Goal: Transaction & Acquisition: Purchase product/service

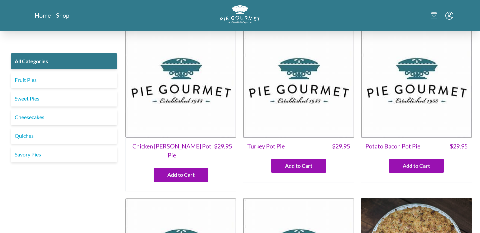
scroll to position [8, 0]
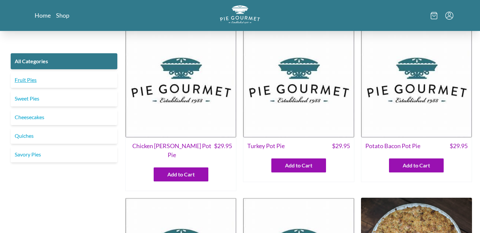
click at [28, 76] on link "Fruit Pies" at bounding box center [64, 80] width 107 height 16
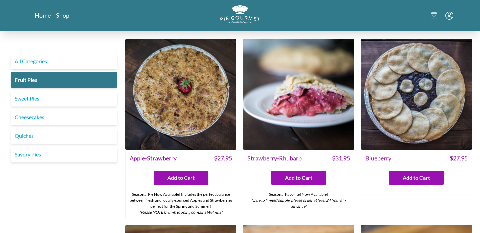
click at [31, 100] on link "Sweet Pies" at bounding box center [64, 99] width 107 height 16
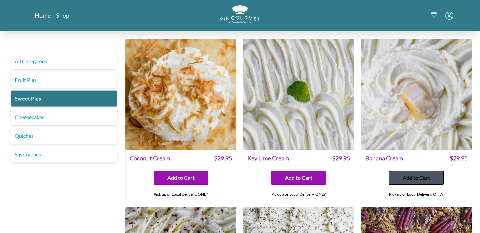
click at [412, 176] on span "Add to Cart" at bounding box center [415, 178] width 27 height 8
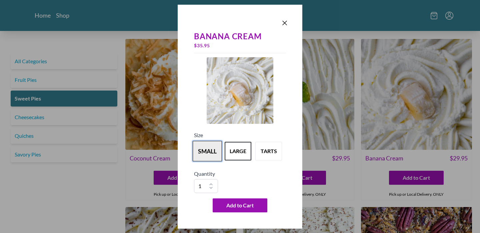
click at [209, 150] on button "small" at bounding box center [207, 151] width 29 height 21
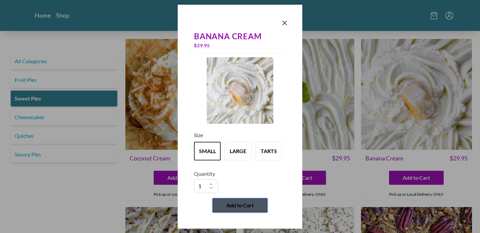
click at [241, 205] on span "Add to Cart" at bounding box center [239, 206] width 27 height 8
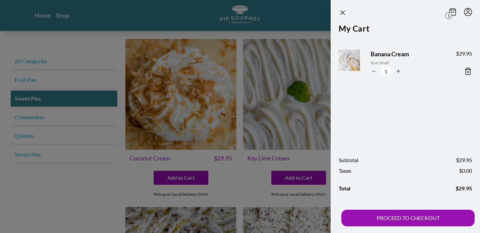
click at [76, 75] on div at bounding box center [240, 116] width 480 height 233
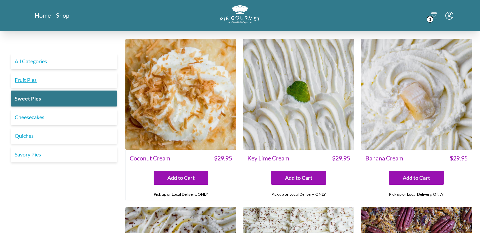
click at [37, 79] on link "Fruit Pies" at bounding box center [64, 80] width 107 height 16
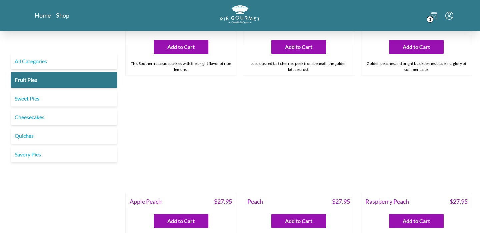
scroll to position [211, 0]
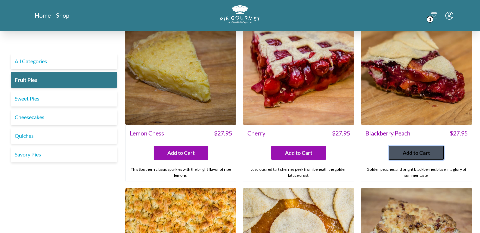
click at [418, 151] on span "Add to Cart" at bounding box center [415, 153] width 27 height 8
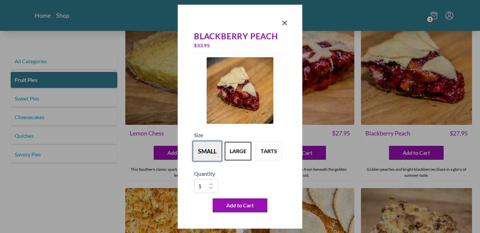
click at [214, 150] on button "small" at bounding box center [207, 151] width 29 height 21
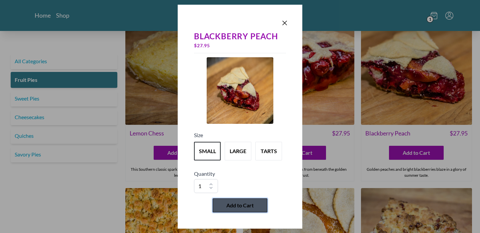
click at [244, 205] on span "Add to Cart" at bounding box center [239, 206] width 27 height 8
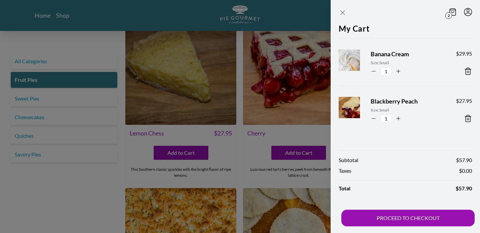
click at [342, 9] on icon "Close panel" at bounding box center [342, 13] width 8 height 8
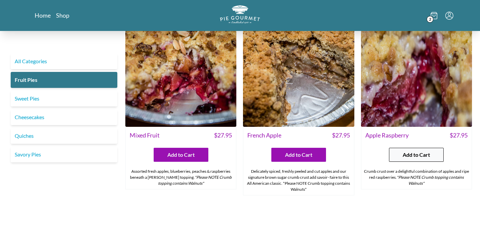
scroll to position [582, 0]
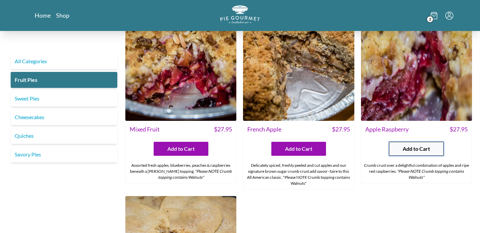
click at [421, 149] on span "Add to Cart" at bounding box center [415, 149] width 27 height 8
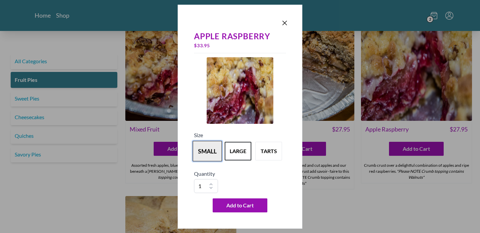
click at [212, 152] on button "small" at bounding box center [207, 151] width 29 height 21
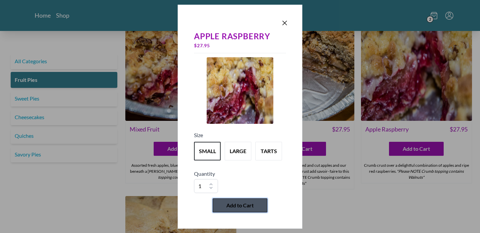
click at [247, 201] on button "Add to Cart" at bounding box center [239, 206] width 55 height 14
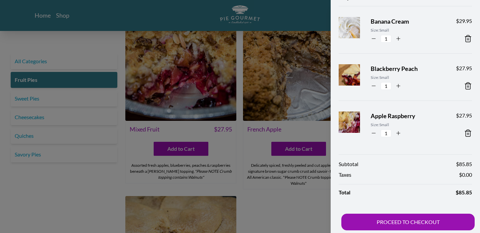
scroll to position [37, 0]
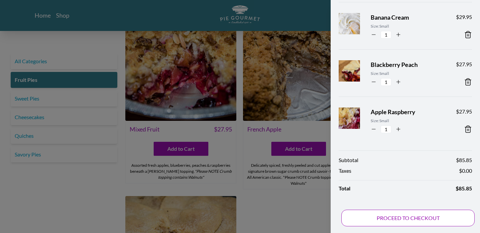
click at [409, 216] on button "PROCEED TO CHECKOUT" at bounding box center [407, 218] width 133 height 17
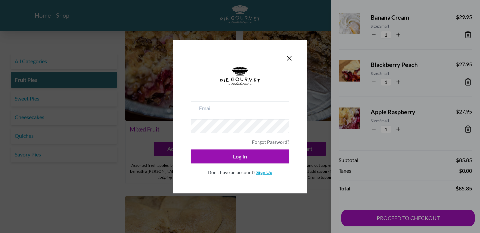
click at [263, 173] on link "Sign Up" at bounding box center [264, 173] width 16 height 6
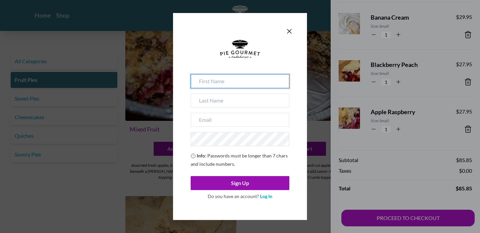
click at [224, 84] on input at bounding box center [240, 81] width 99 height 14
type input "[PERSON_NAME]"
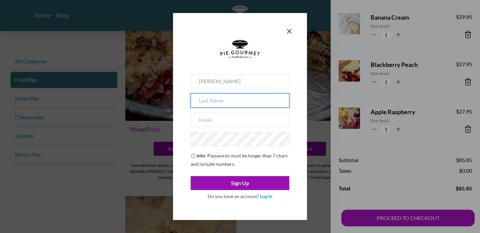
click at [213, 101] on input at bounding box center [240, 101] width 99 height 14
type input "[PERSON_NAME]"
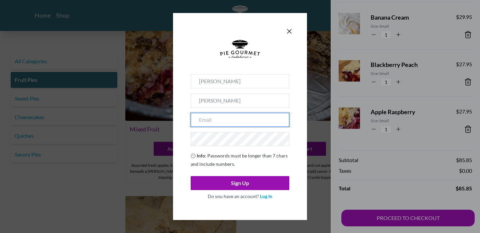
click at [207, 121] on input "email" at bounding box center [240, 120] width 99 height 14
type input "[EMAIL_ADDRESS][DOMAIN_NAME]"
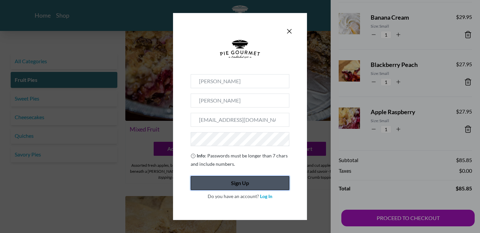
click at [221, 182] on button "Sign Up" at bounding box center [240, 183] width 99 height 14
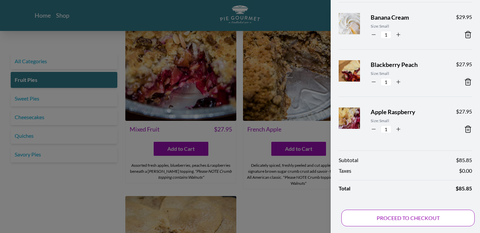
click at [392, 214] on button "PROCEED TO CHECKOUT" at bounding box center [407, 218] width 133 height 17
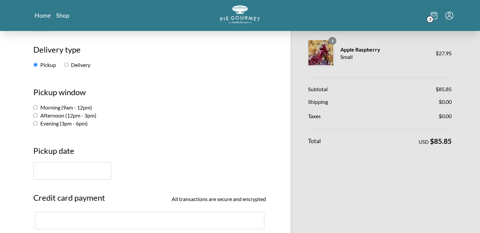
scroll to position [80, 0]
click at [35, 123] on input "Evening (3pm - 6pm)" at bounding box center [35, 123] width 4 height 4
radio input "true"
click at [49, 171] on input "text" at bounding box center [72, 171] width 78 height 18
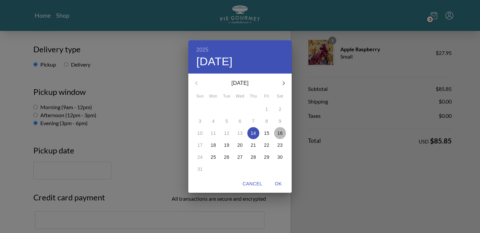
click at [281, 131] on p "16" at bounding box center [279, 133] width 5 height 7
click at [93, 167] on div "2025 Sat, Aug [DATE] Mon Tue Wed Thu Fri Sat 27 28 29 30 31 1 2 3 4 5 6 7 8 9 1…" at bounding box center [240, 116] width 480 height 233
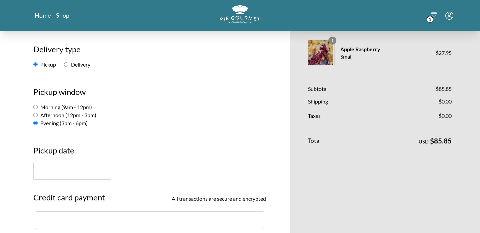
click at [93, 171] on input "text" at bounding box center [72, 171] width 78 height 18
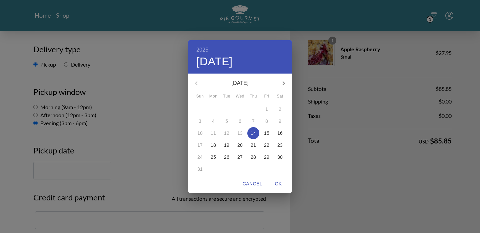
click at [282, 132] on p "16" at bounding box center [279, 133] width 5 height 7
click at [55, 169] on div "2025 Sat, Aug [DATE] Mon Tue Wed Thu Fri Sat 27 28 29 30 31 1 2 3 4 5 6 7 8 9 1…" at bounding box center [240, 116] width 480 height 233
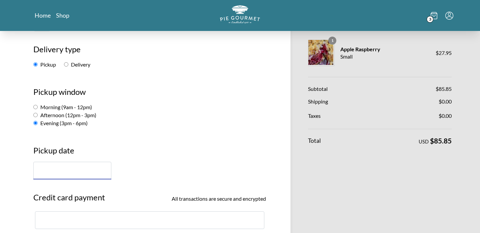
click at [56, 169] on input "text" at bounding box center [72, 171] width 78 height 18
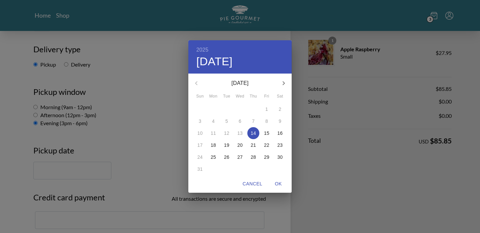
click at [58, 176] on div "2025 Thu, Aug [DATE] Mon Tue Wed Thu Fri Sat 27 28 29 30 31 1 2 3 4 5 6 7 8 9 1…" at bounding box center [240, 116] width 480 height 233
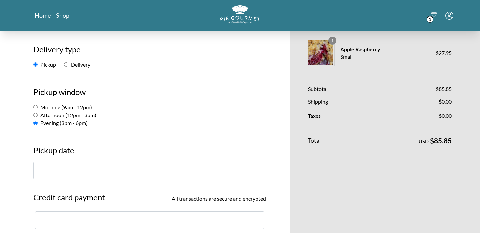
click at [58, 174] on input "text" at bounding box center [72, 171] width 78 height 18
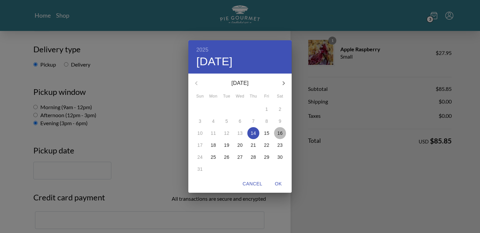
click at [280, 132] on p "16" at bounding box center [279, 133] width 5 height 7
click at [279, 181] on span "OK" at bounding box center [278, 184] width 16 height 8
type input "[DATE]"
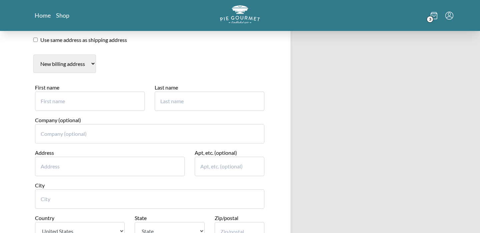
scroll to position [338, 0]
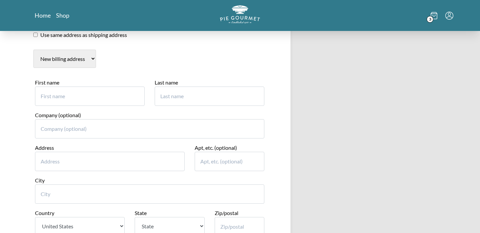
click at [121, 97] on input "First name" at bounding box center [90, 96] width 110 height 19
type input "[PERSON_NAME]"
type input "5"
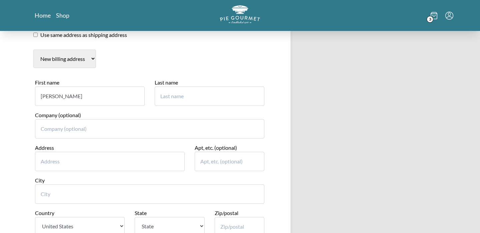
type input "[PERSON_NAME]"
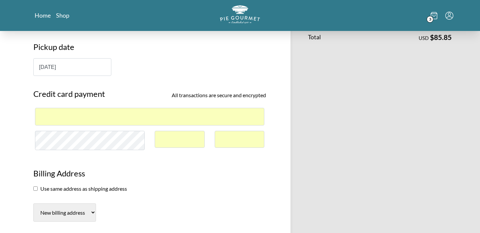
click at [260, 160] on div "Pie Gourmet Customer information [PERSON_NAME] ( [EMAIL_ADDRESS][DOMAIN_NAME] )…" at bounding box center [149, 199] width 252 height 704
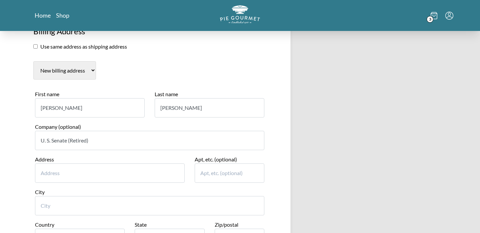
scroll to position [328, 0]
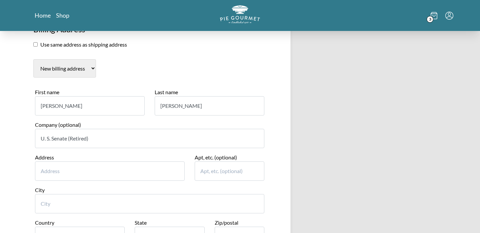
click at [94, 136] on input "U. S. Senate (Retired)" at bounding box center [149, 138] width 229 height 19
type input "U"
click at [55, 172] on input "Address" at bounding box center [110, 171] width 150 height 19
type input "[STREET_ADDRESS]"
type input "[GEOGRAPHIC_DATA]"
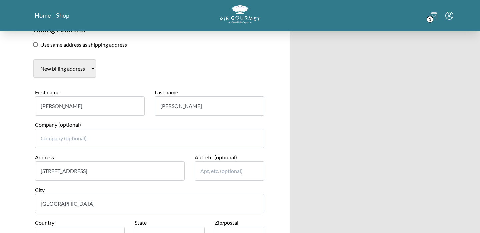
select select "VA"
type input "20155"
type input "7037728876"
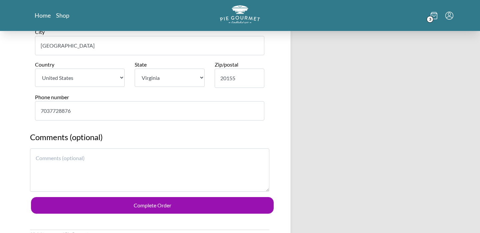
scroll to position [488, 0]
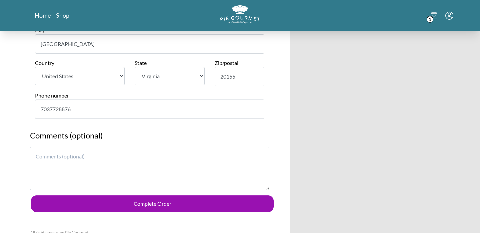
click at [110, 154] on textarea at bounding box center [149, 168] width 239 height 43
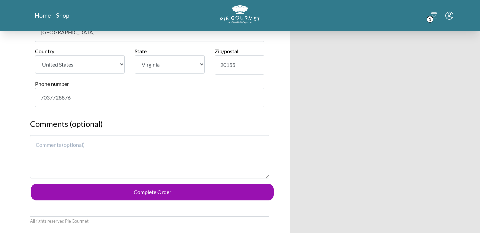
scroll to position [506, 0]
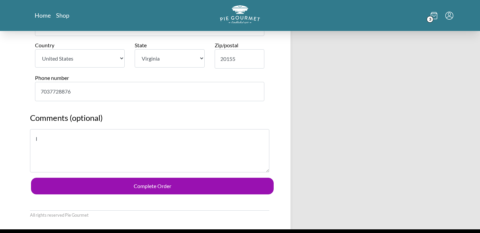
type textarea "I"
type textarea "A"
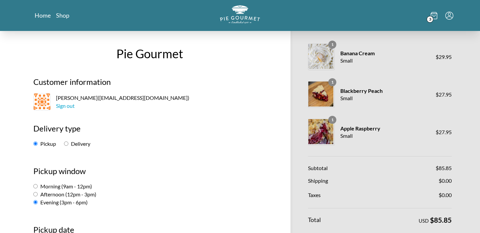
scroll to position [1, 0]
type textarea "One of our family members will be picking up the pies on my husband's birthday,…"
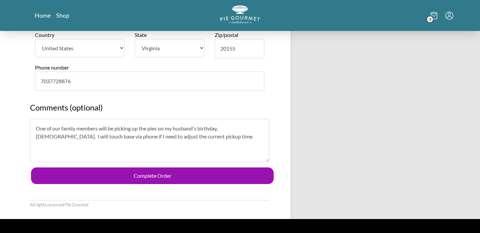
scroll to position [570, 0]
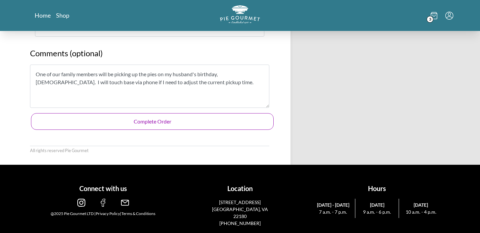
click at [175, 124] on button "Complete Order" at bounding box center [152, 121] width 242 height 17
